Goal: Share content: Share content

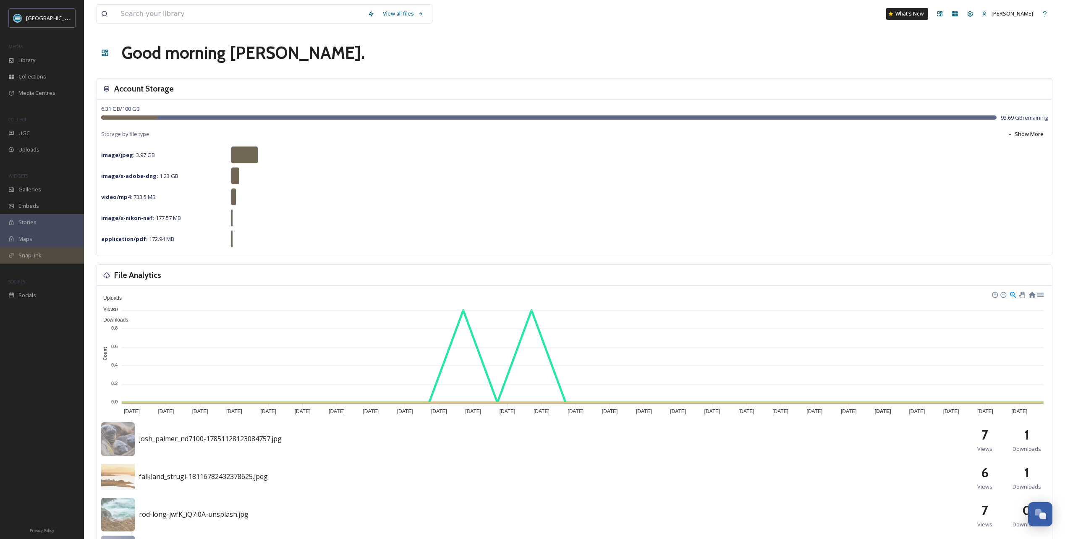
click at [35, 256] on span "SnapLink" at bounding box center [29, 255] width 23 height 8
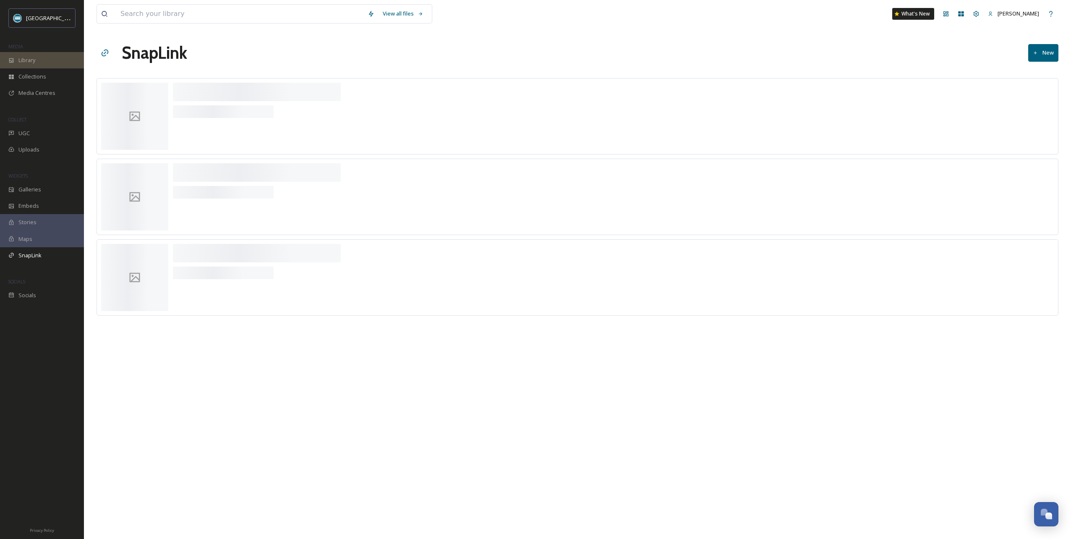
click at [33, 57] on span "Library" at bounding box center [26, 60] width 17 height 8
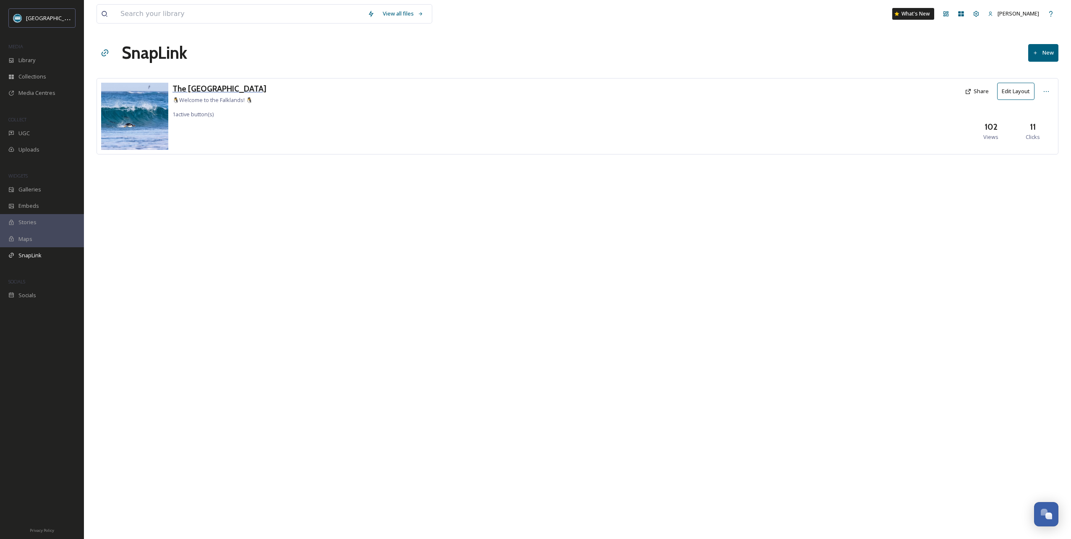
click at [236, 89] on h3 "The Falkland Islands" at bounding box center [219, 89] width 94 height 12
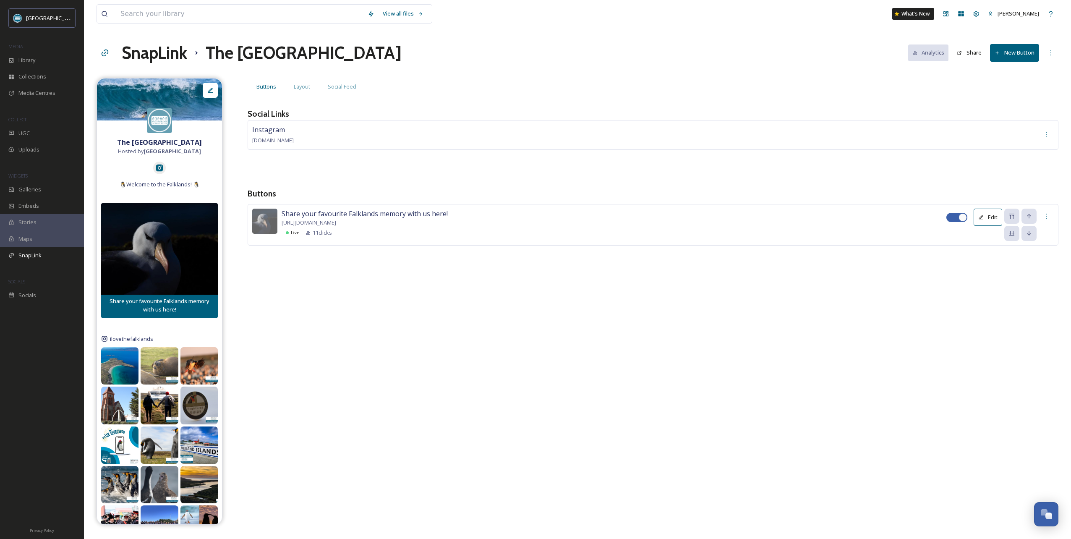
click at [1046, 214] on icon at bounding box center [1046, 216] width 7 height 7
click at [1047, 215] on icon at bounding box center [1046, 216] width 7 height 7
click at [1051, 54] on icon at bounding box center [1050, 53] width 7 height 7
click at [1051, 53] on icon at bounding box center [1050, 52] width 1 height 5
click at [973, 49] on button "Share" at bounding box center [969, 52] width 33 height 16
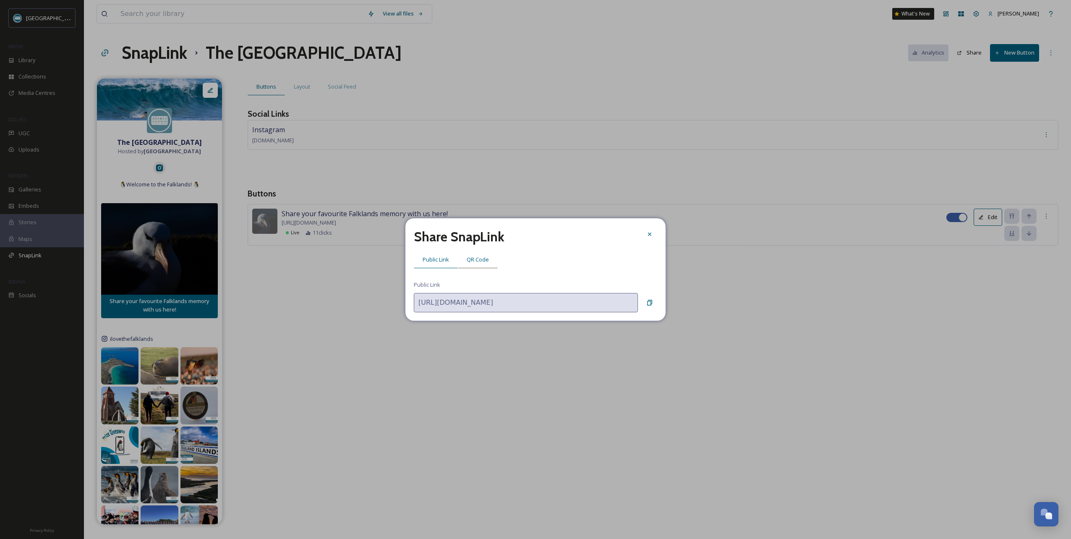
click at [482, 259] on span "QR Code" at bounding box center [478, 260] width 22 height 8
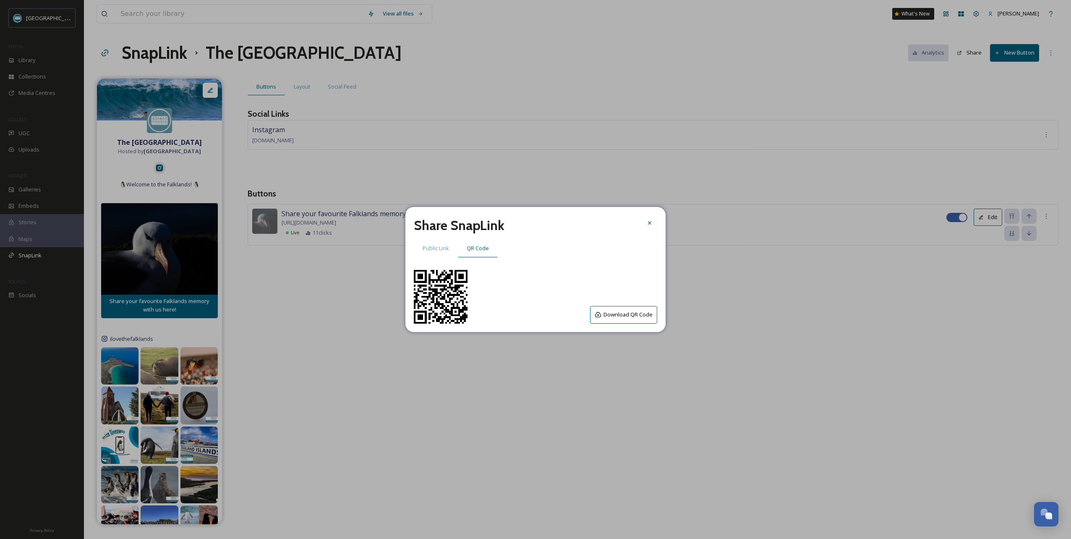
click at [620, 313] on button "Download QR Code" at bounding box center [623, 314] width 67 height 17
